Goal: Navigation & Orientation: Find specific page/section

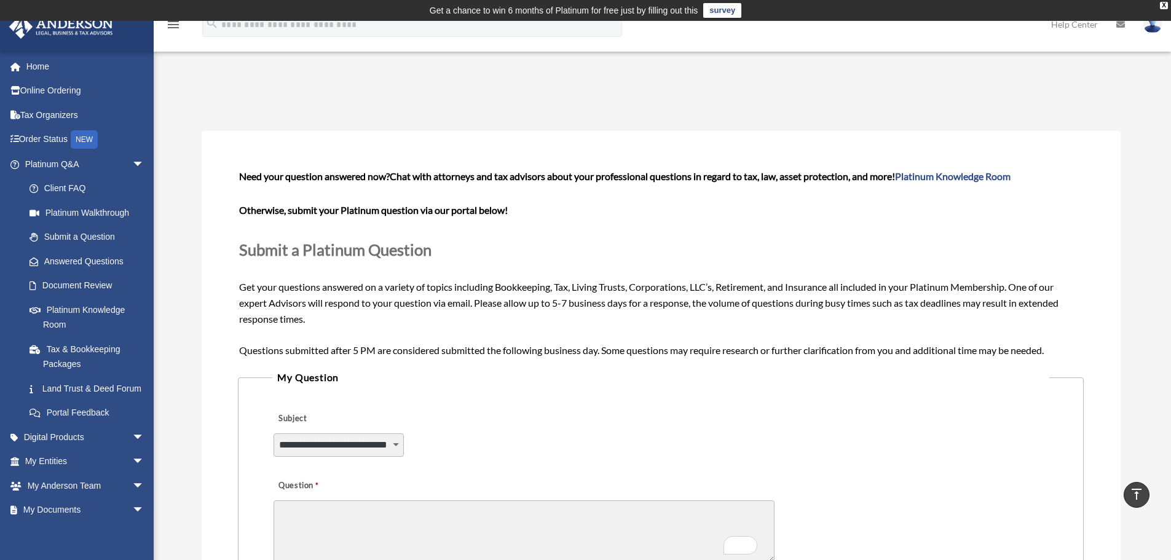
select select "******"
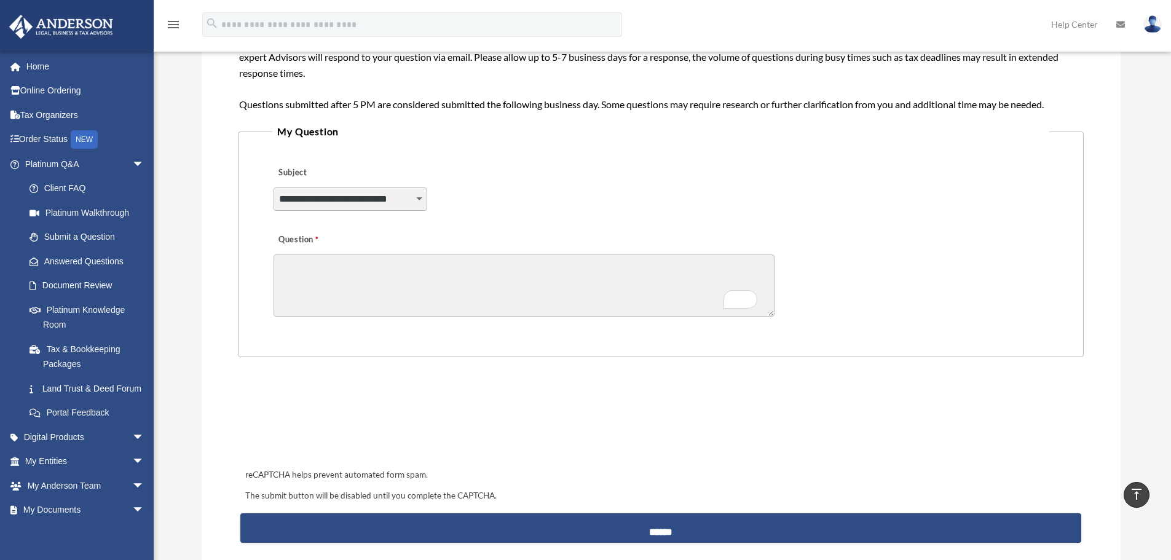
scroll to position [246, 0]
click at [132, 157] on span "arrow_drop_down" at bounding box center [144, 164] width 25 height 25
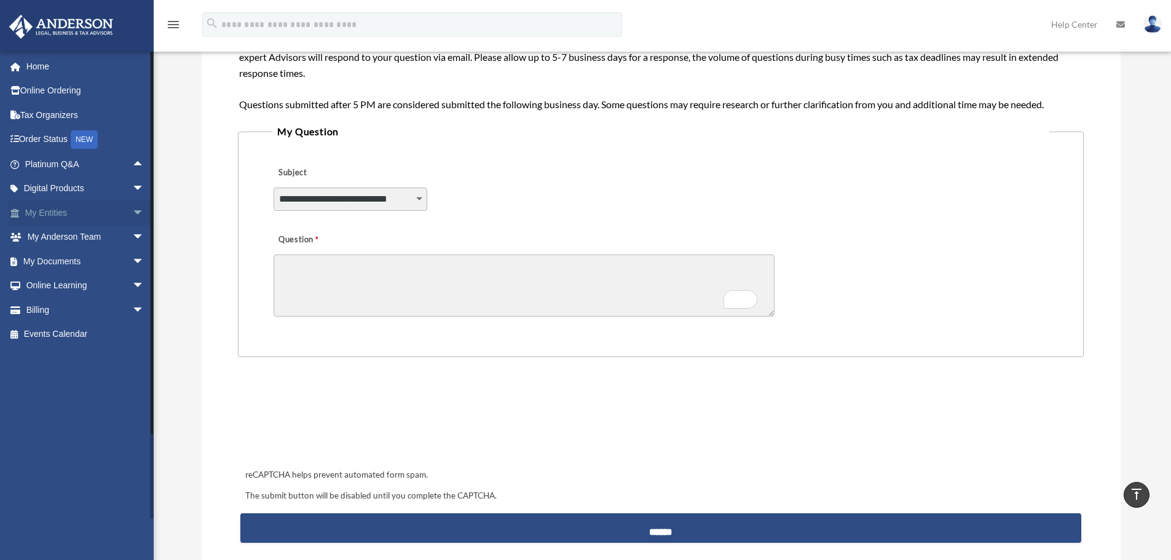
click at [132, 216] on span "arrow_drop_down" at bounding box center [144, 212] width 25 height 25
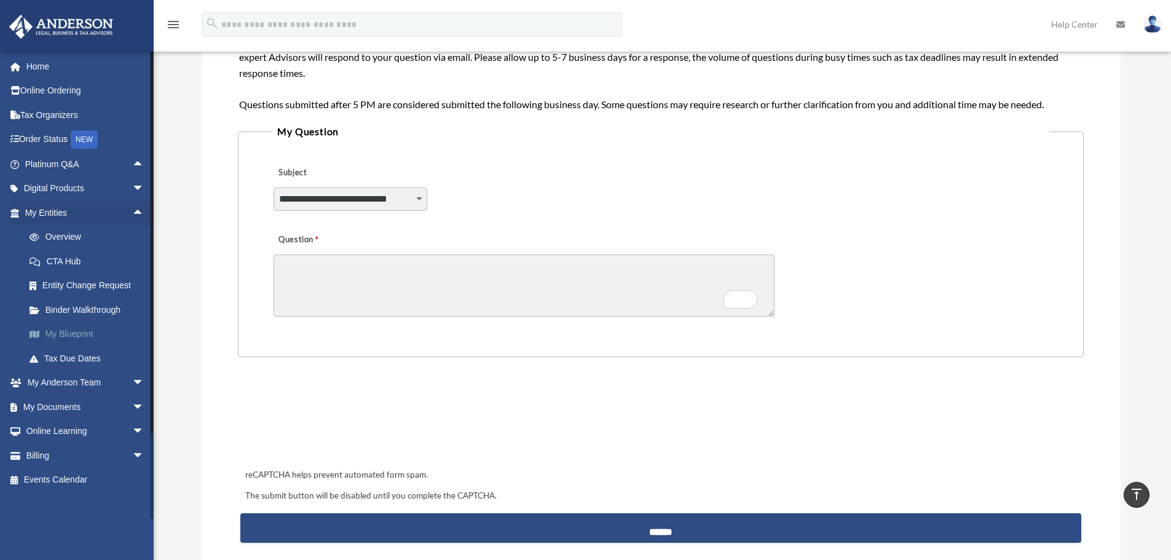
click at [65, 331] on link "My Blueprint" at bounding box center [90, 334] width 146 height 25
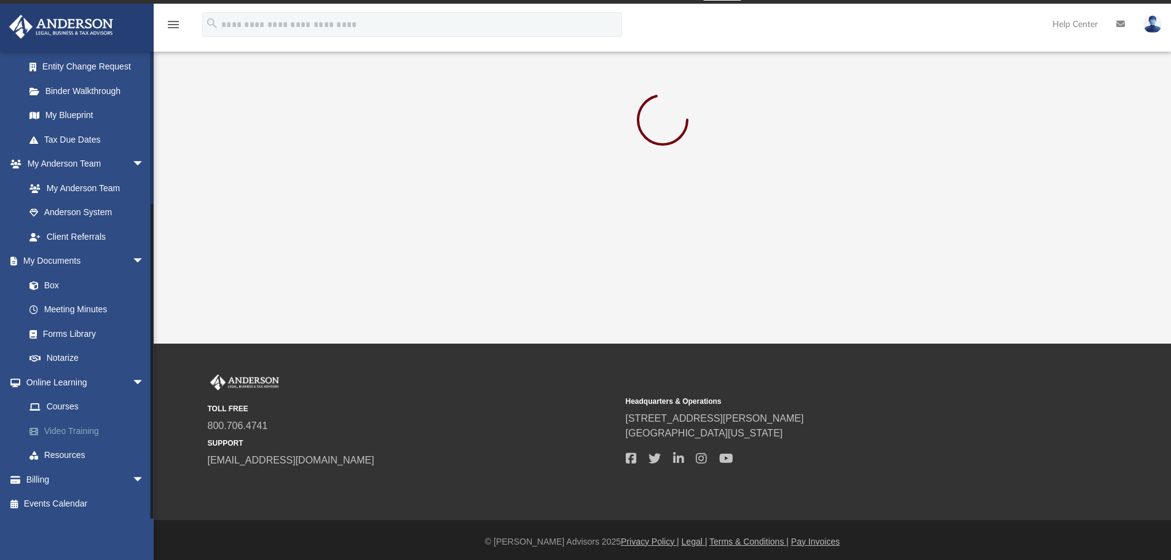
scroll to position [21, 0]
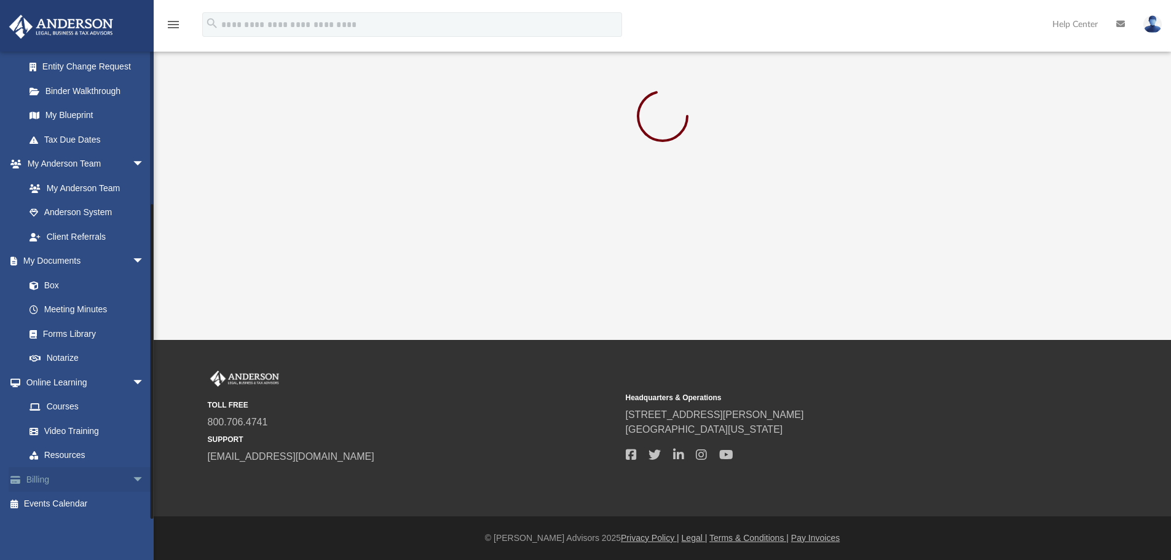
click at [132, 477] on span "arrow_drop_down" at bounding box center [144, 479] width 25 height 25
click at [83, 504] on link "$ Open Invoices" at bounding box center [90, 504] width 146 height 25
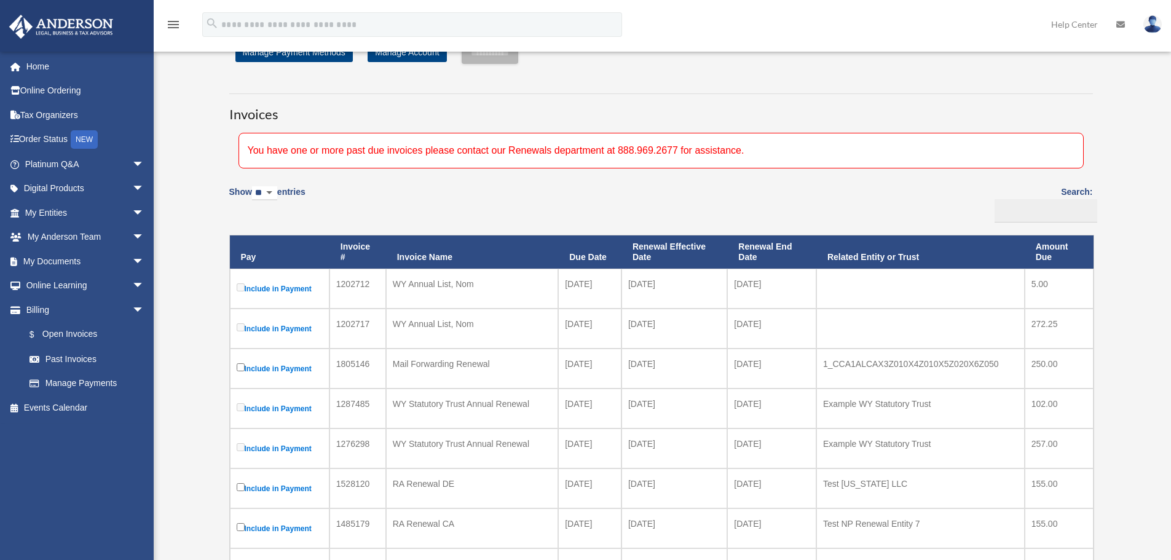
scroll to position [123, 0]
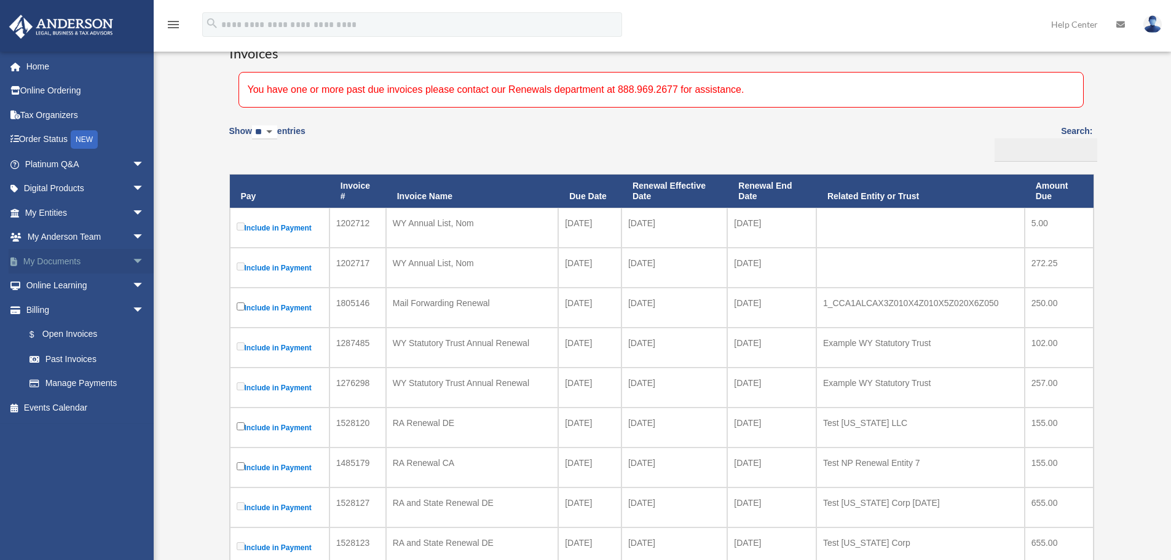
click at [132, 261] on span "arrow_drop_down" at bounding box center [144, 261] width 25 height 25
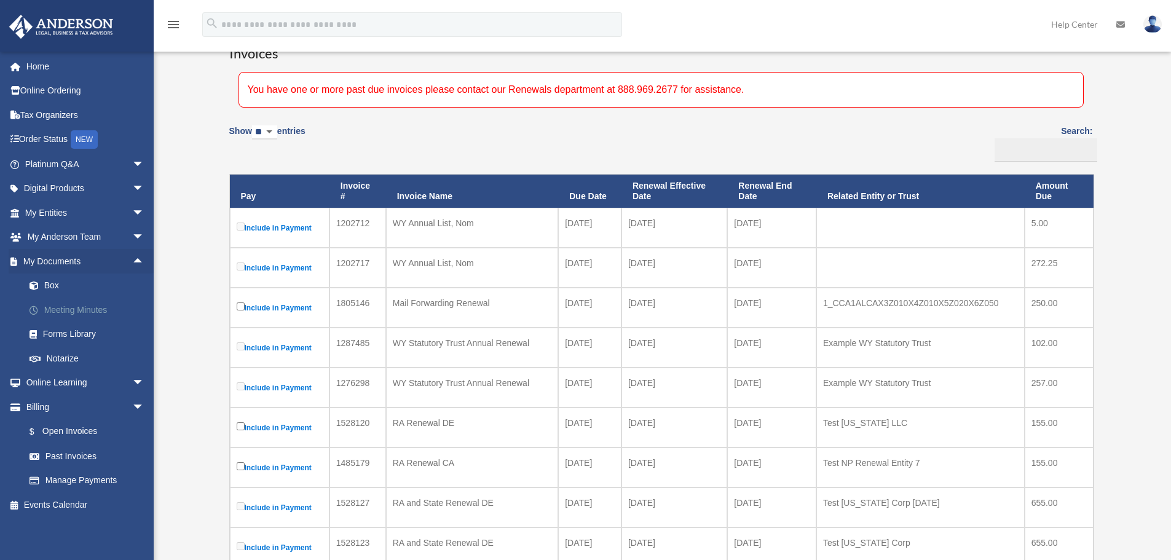
click at [83, 312] on link "Meeting Minutes" at bounding box center [90, 310] width 146 height 25
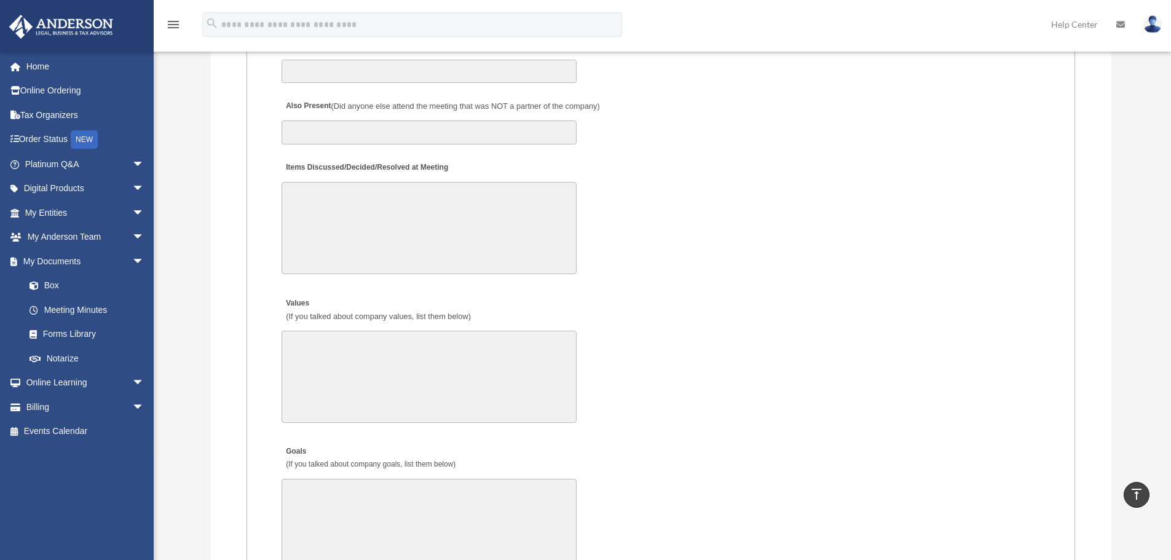
scroll to position [2213, 0]
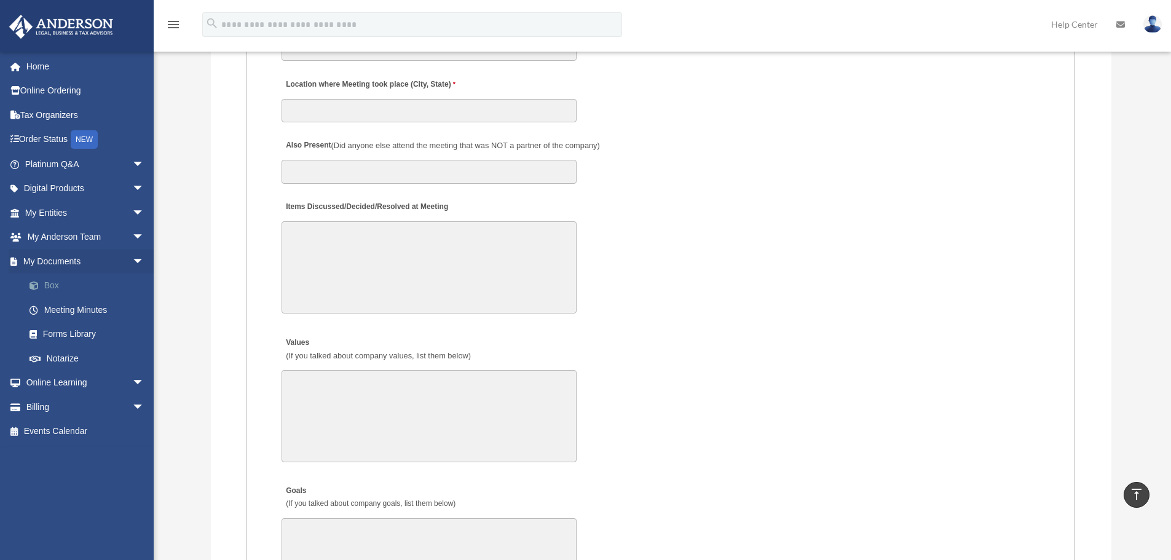
click at [52, 285] on link "Box" at bounding box center [90, 286] width 146 height 25
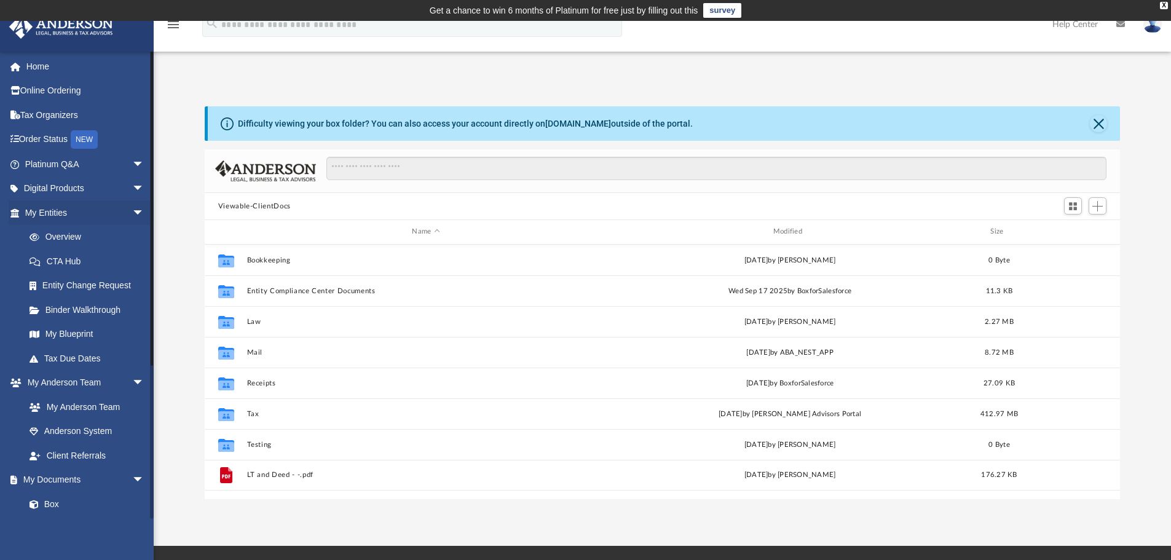
scroll to position [271, 906]
